Goal: Navigation & Orientation: Find specific page/section

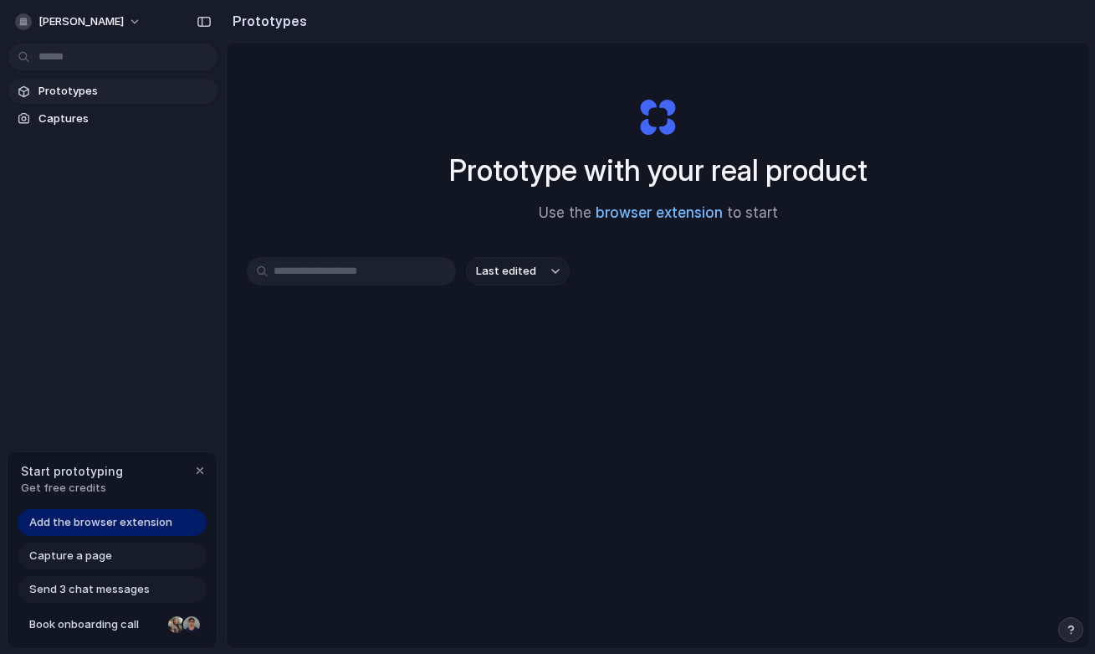
click at [705, 208] on link "browser extension" at bounding box center [659, 212] width 127 height 17
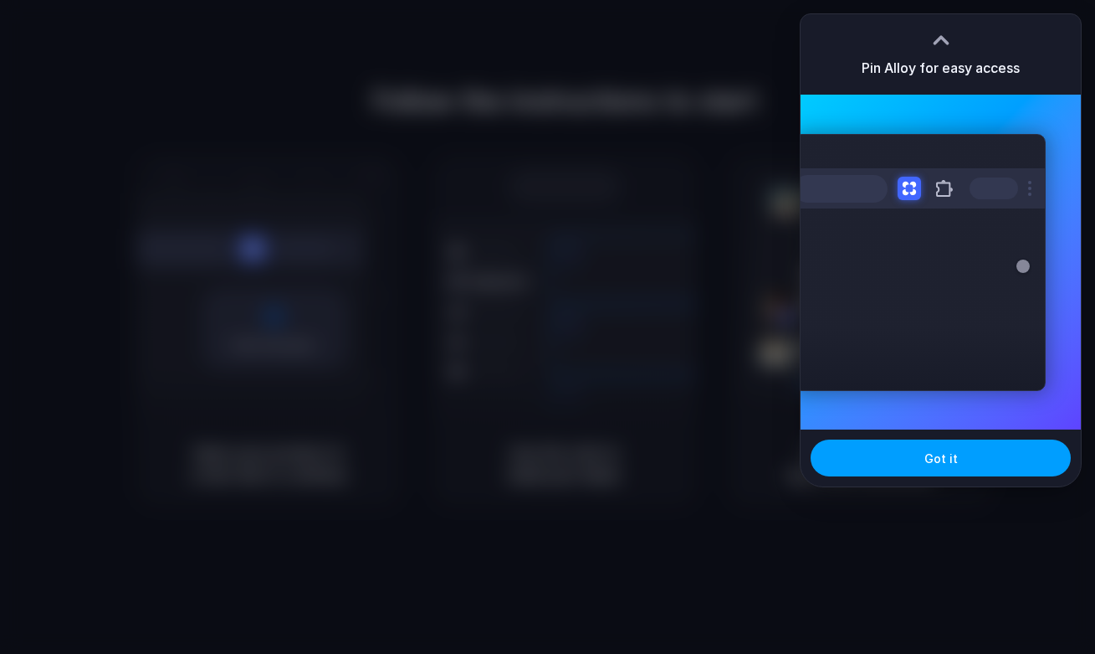
click at [915, 470] on button "Got it" at bounding box center [941, 457] width 260 height 37
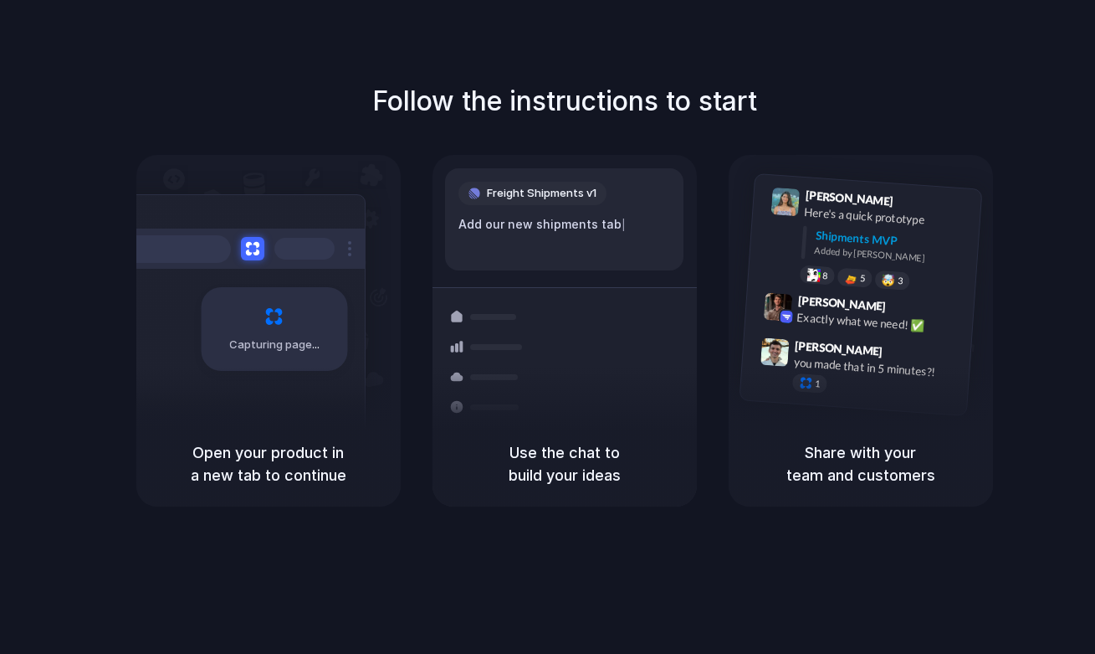
click at [543, 172] on div "Freight Shipments v1 Add our new shipments tab |" at bounding box center [564, 219] width 239 height 102
click at [546, 398] on div "Container from Shanghai 40ft • ETA Dec 28 • In transit Express delivery to NYC …" at bounding box center [625, 405] width 177 height 234
click at [281, 359] on div "Capturing page" at bounding box center [274, 329] width 146 height 84
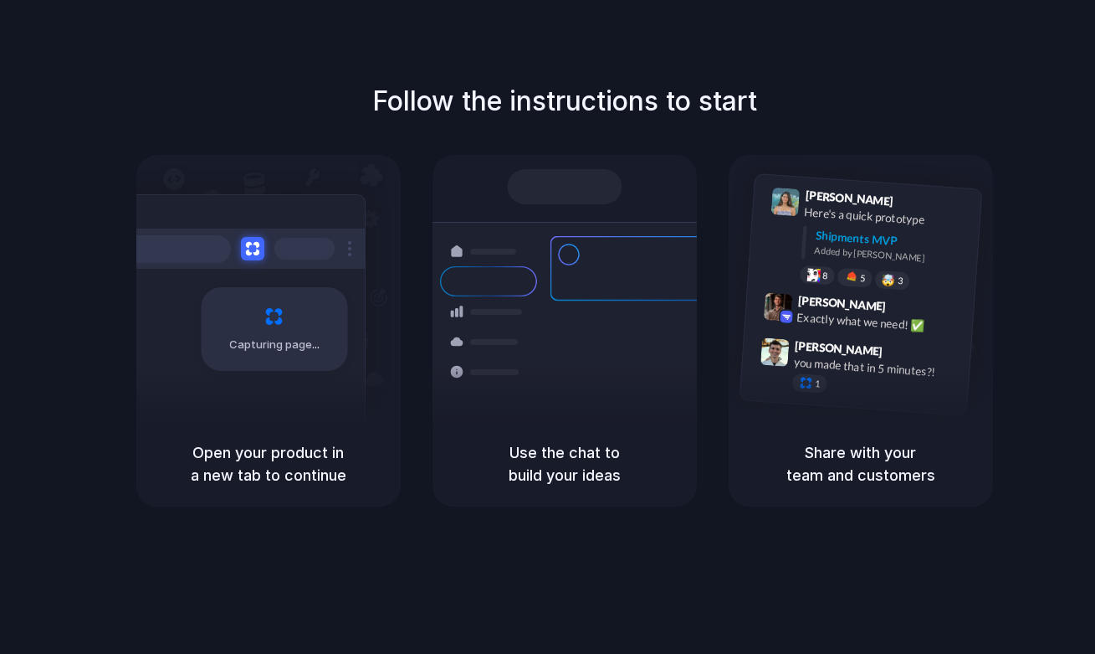
click at [548, 327] on div at bounding box center [548, 327] width 0 height 0
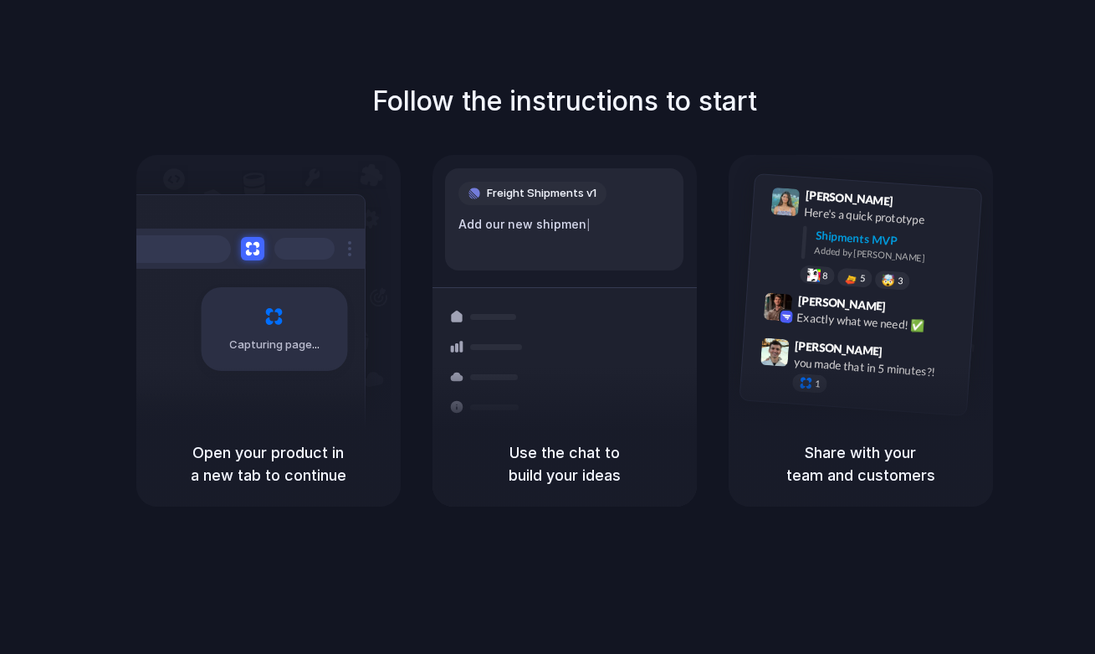
click at [531, 249] on div "Freight Shipments v1 Add our new shipmen |" at bounding box center [564, 219] width 239 height 102
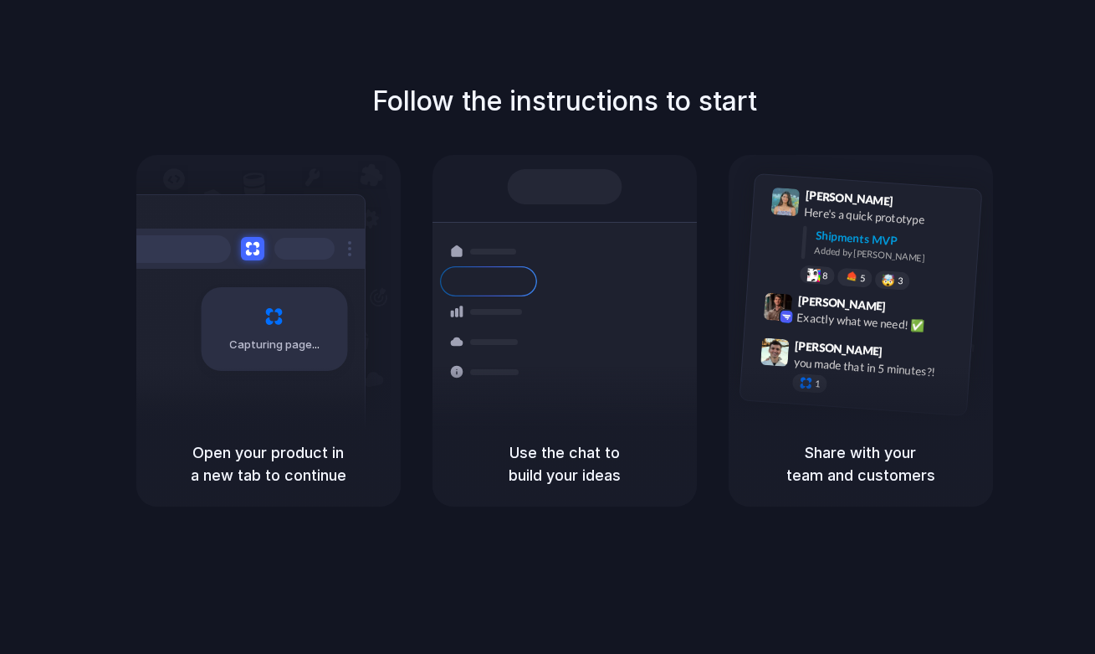
click at [548, 327] on div at bounding box center [548, 327] width 0 height 0
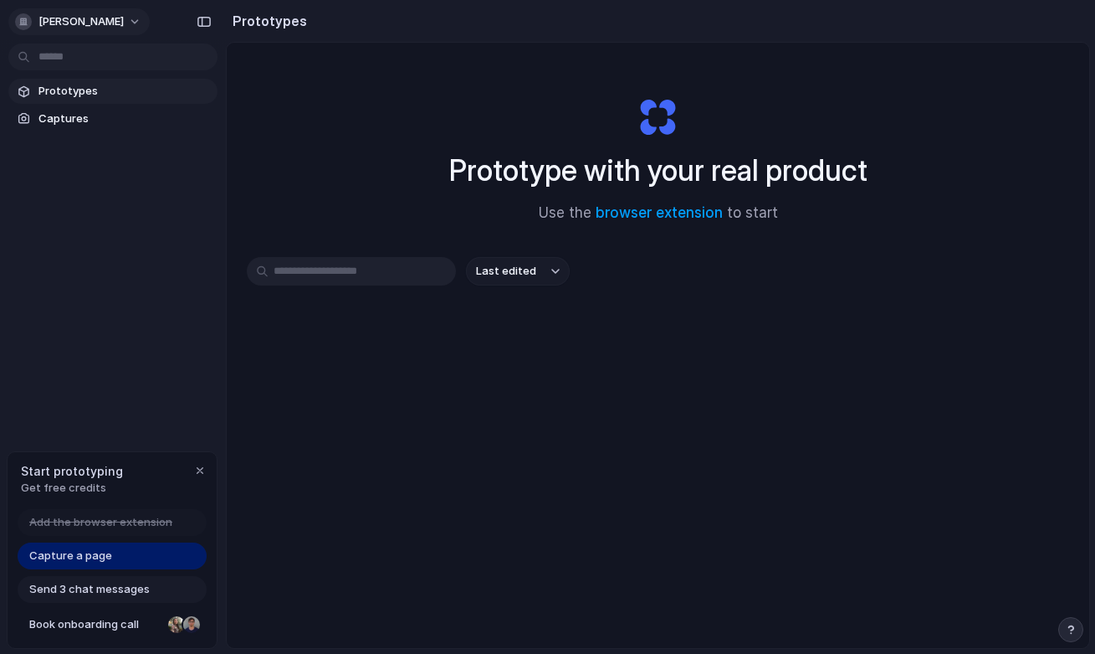
click at [105, 23] on button "[PERSON_NAME]" at bounding box center [78, 21] width 141 height 27
